Goal: Task Accomplishment & Management: Manage account settings

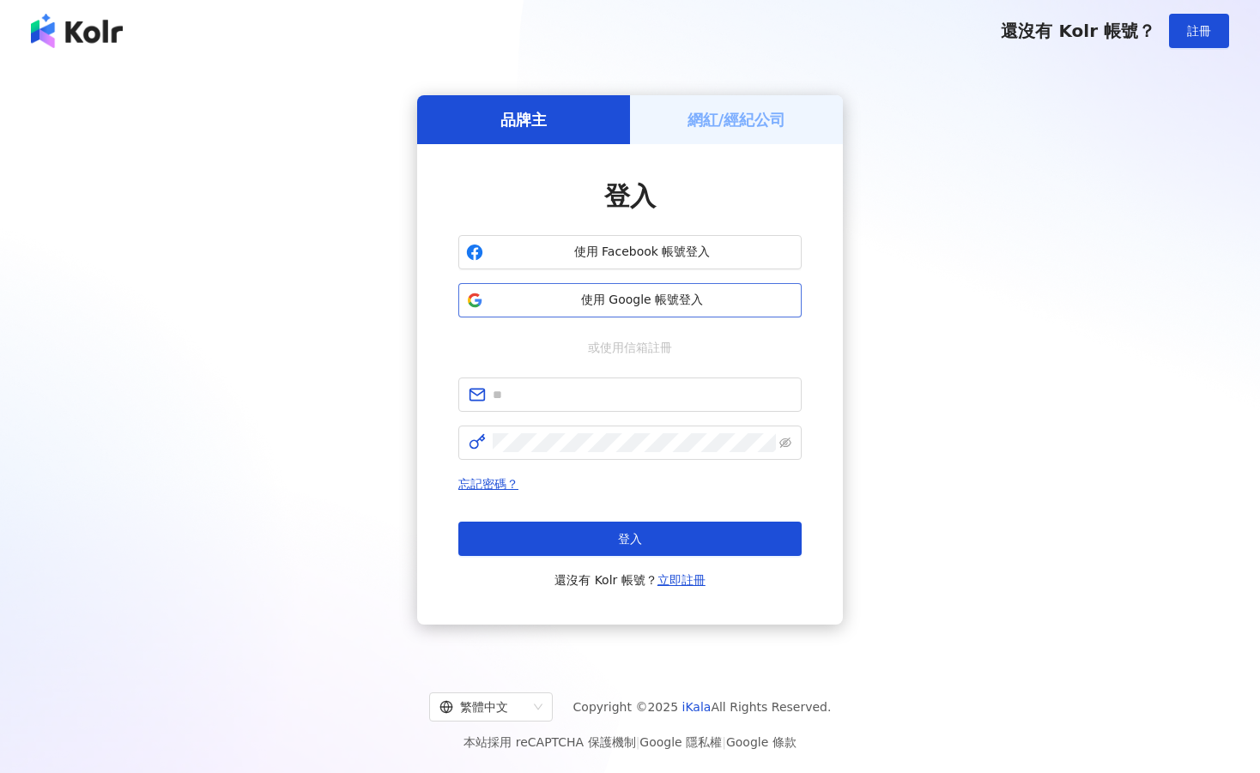
click at [609, 306] on span "使用 Google 帳號登入" at bounding box center [642, 300] width 304 height 17
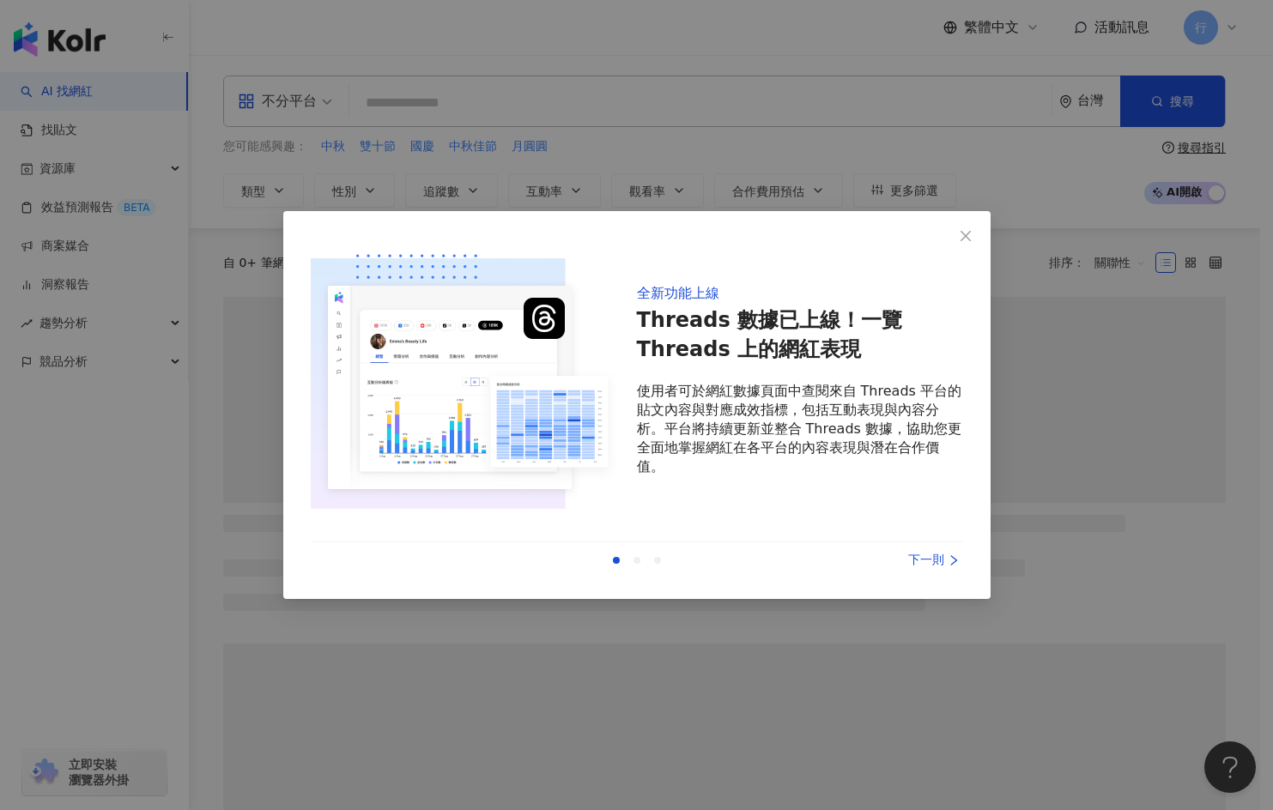
click at [984, 239] on div "全新功能上線 Threads 數據已上線！一覽 Threads 上的網紅表現 使用者可於網紅數據頁面中查閱來自 Threads 平台的貼文內容與對應成效指標，…" at bounding box center [636, 405] width 707 height 388
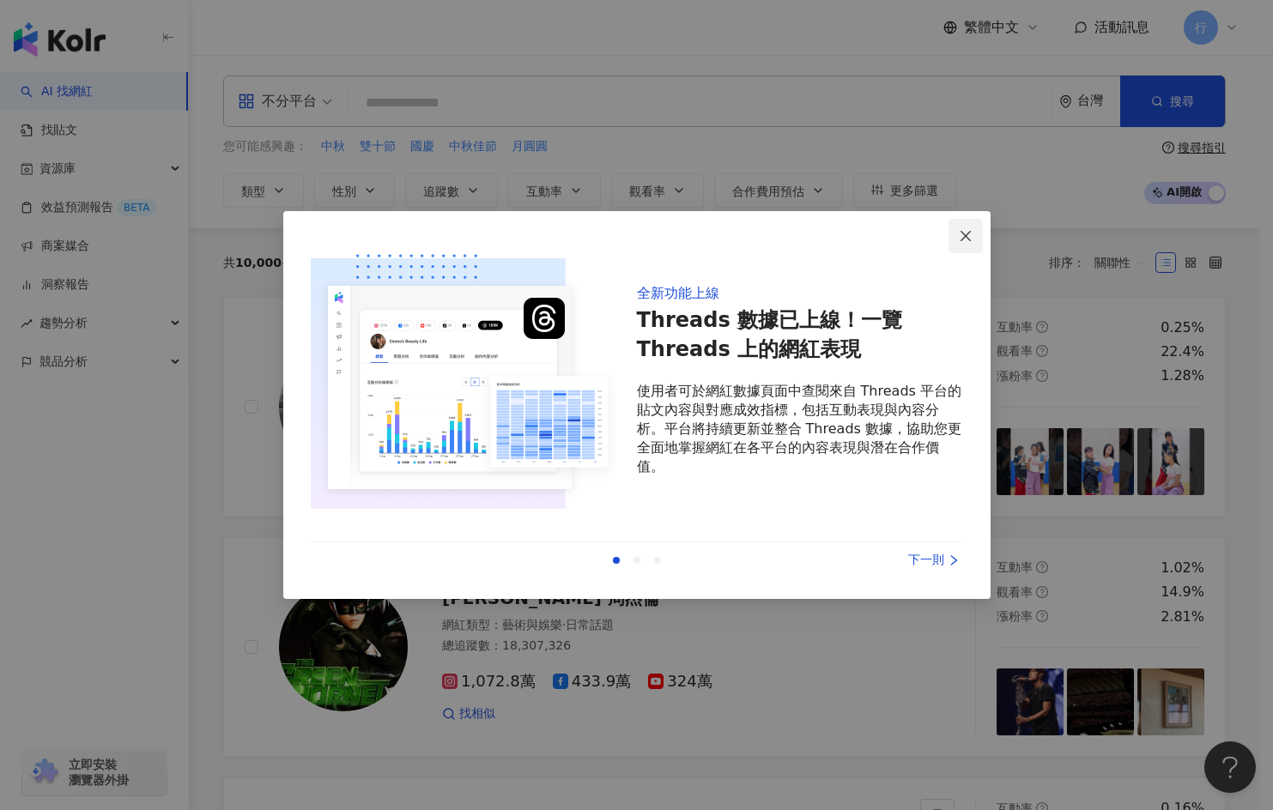
click at [960, 237] on icon "close" at bounding box center [966, 236] width 14 height 14
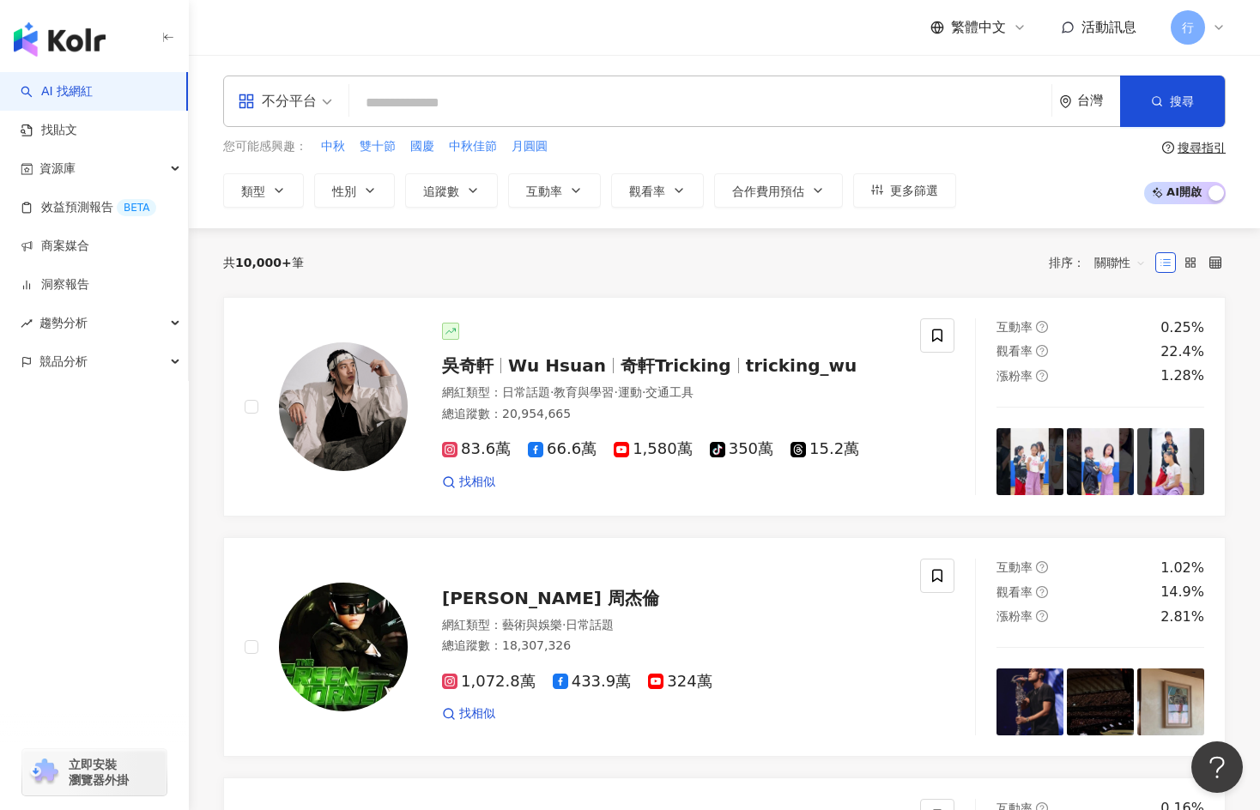
click at [1216, 29] on icon at bounding box center [1219, 28] width 14 height 14
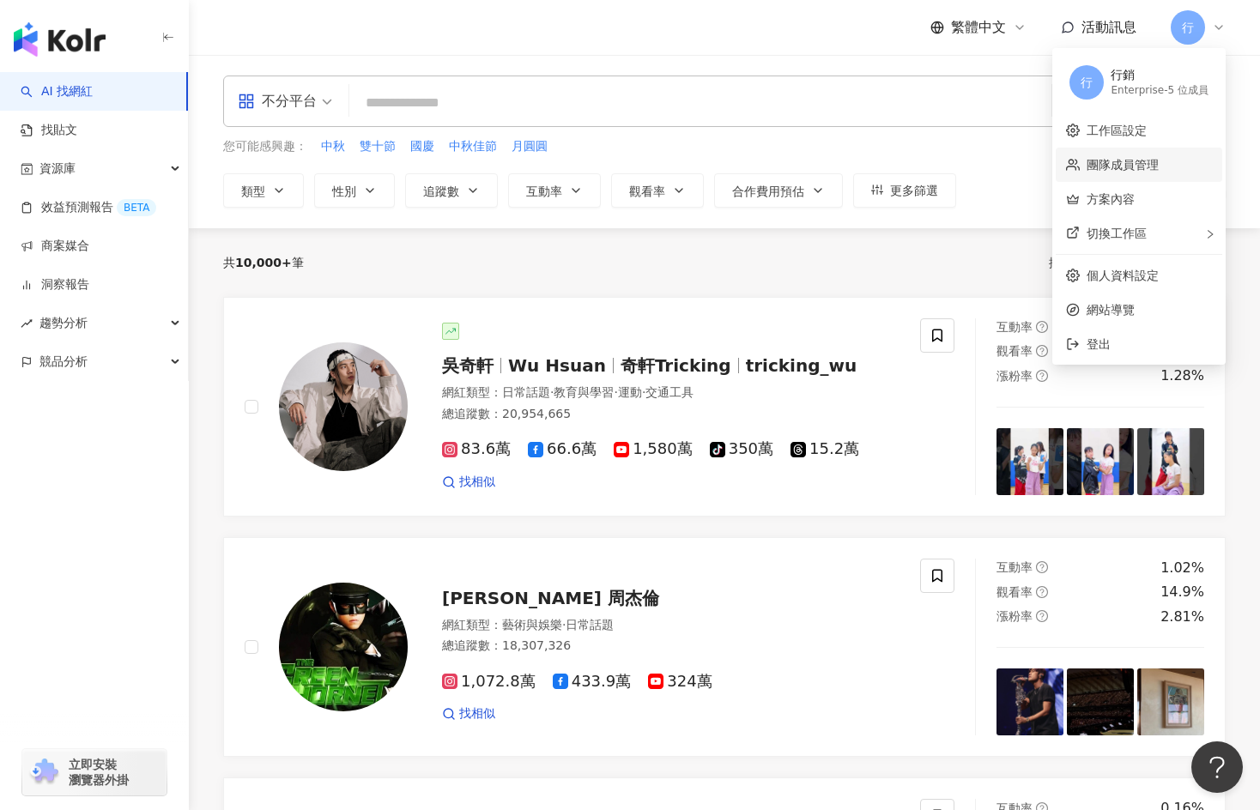
click at [1136, 170] on link "團隊成員管理" at bounding box center [1123, 165] width 72 height 14
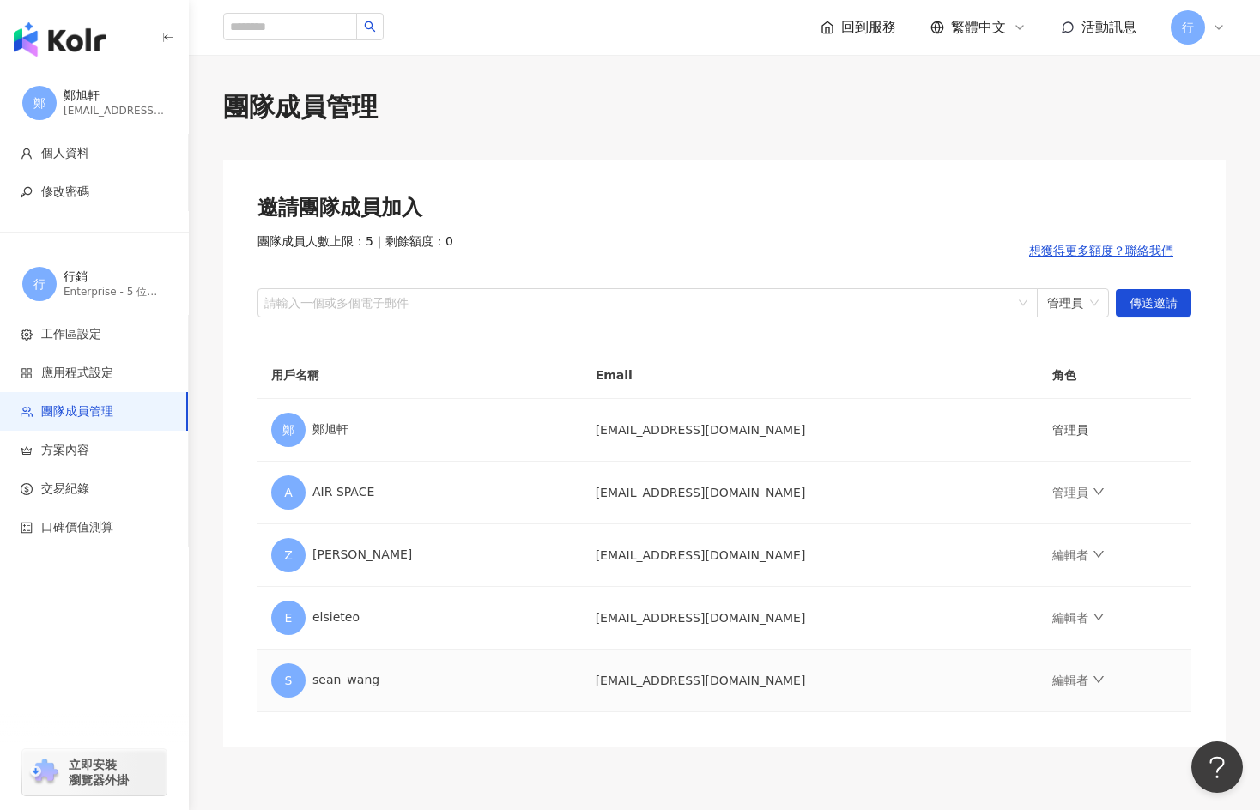
click at [582, 683] on td "[EMAIL_ADDRESS][DOMAIN_NAME]" at bounding box center [810, 681] width 457 height 63
